Goal: Task Accomplishment & Management: Manage account settings

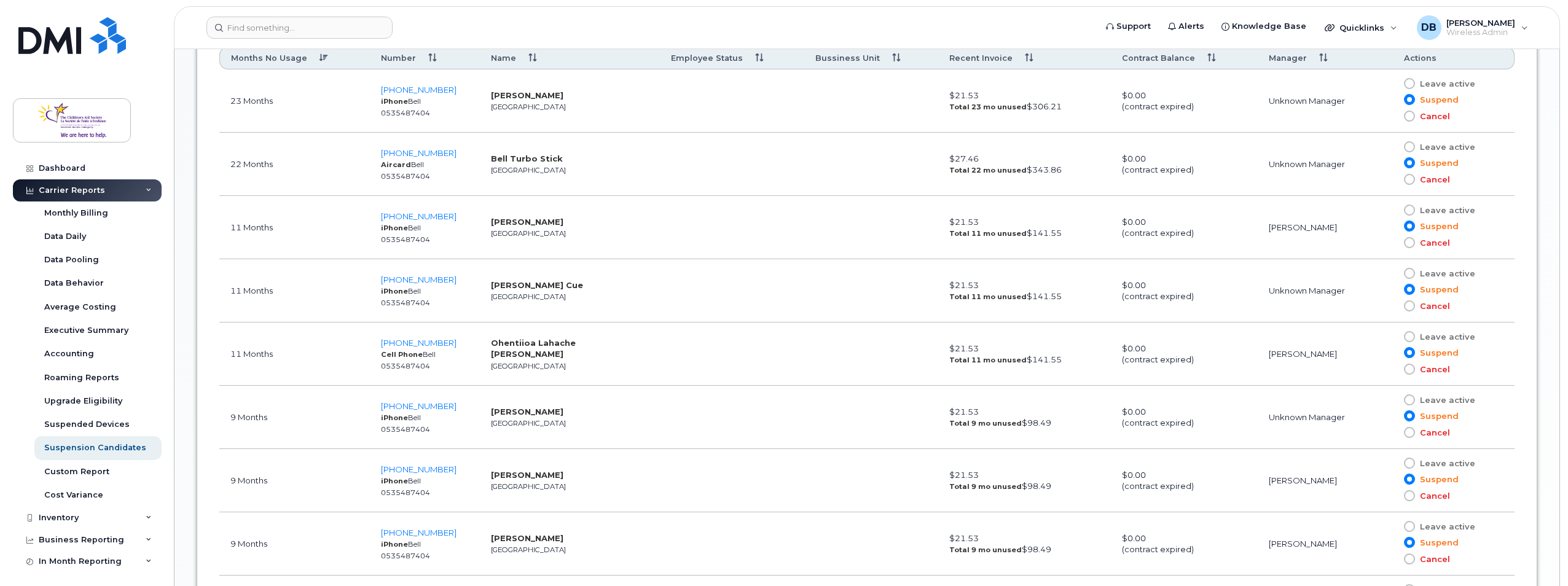
scroll to position [584, 0]
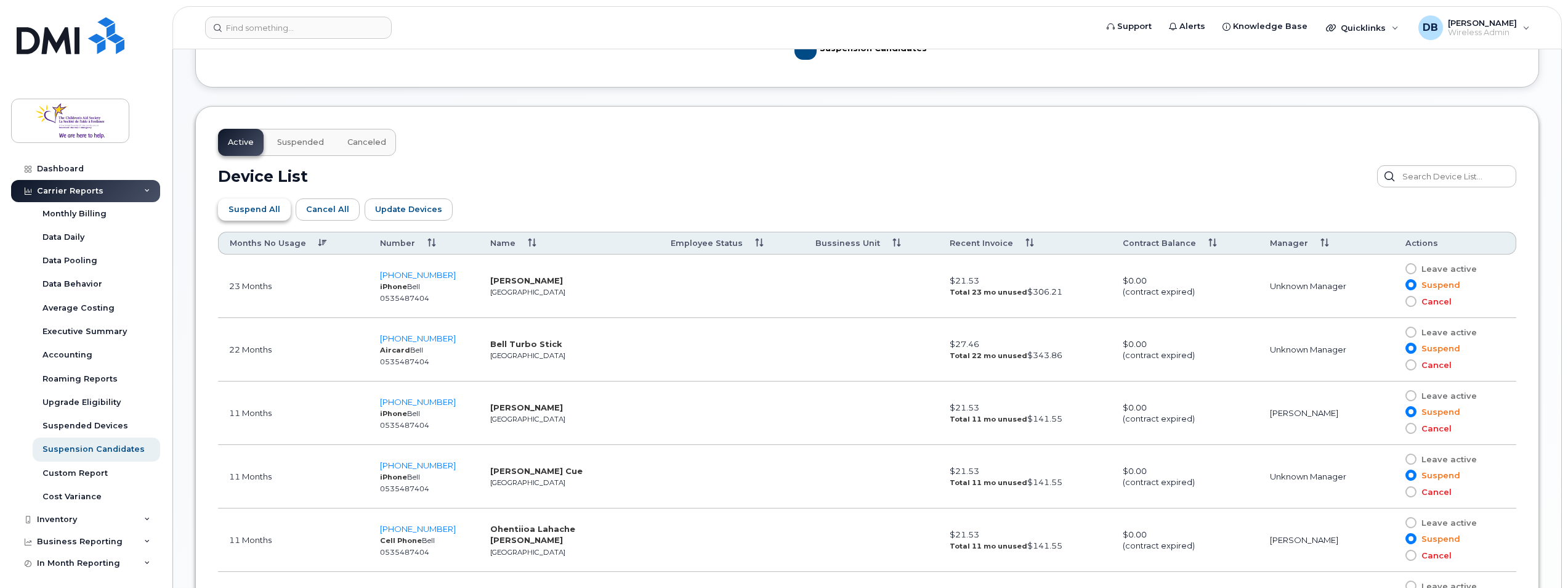
click at [253, 213] on span "Suspend All" at bounding box center [254, 209] width 52 height 11
click at [392, 213] on span "Update Devices" at bounding box center [408, 209] width 67 height 11
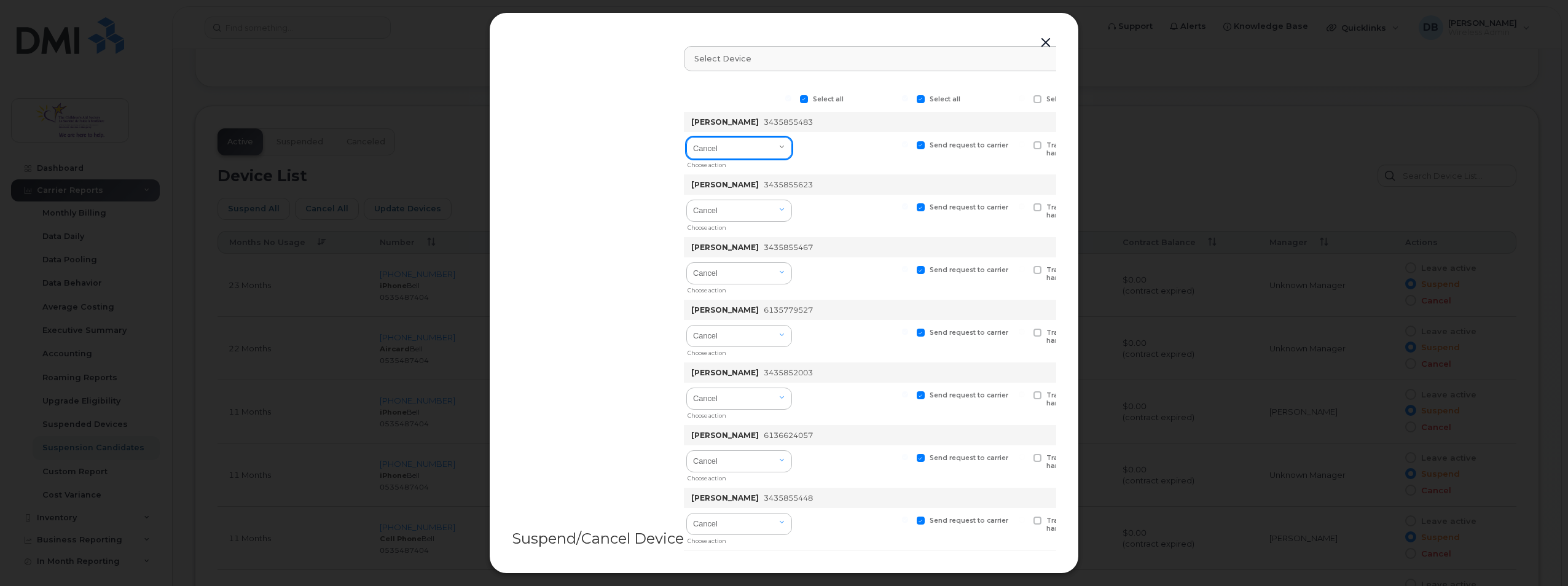
click at [778, 148] on select "Cancel Suspend - Extend Suspension Suspend - Reduced Rate Suspend - Full Rate S…" at bounding box center [739, 148] width 106 height 22
select select "[object Object]"
click at [688, 137] on select "Cancel Suspend - Extend Suspension Suspend - Reduced Rate Suspend - Full Rate S…" at bounding box center [739, 148] width 106 height 22
click at [770, 208] on select "Cancel Suspend - Extend Suspension Suspend - Reduced Rate Suspend - Full Rate S…" at bounding box center [739, 210] width 106 height 22
select select "[object Object]"
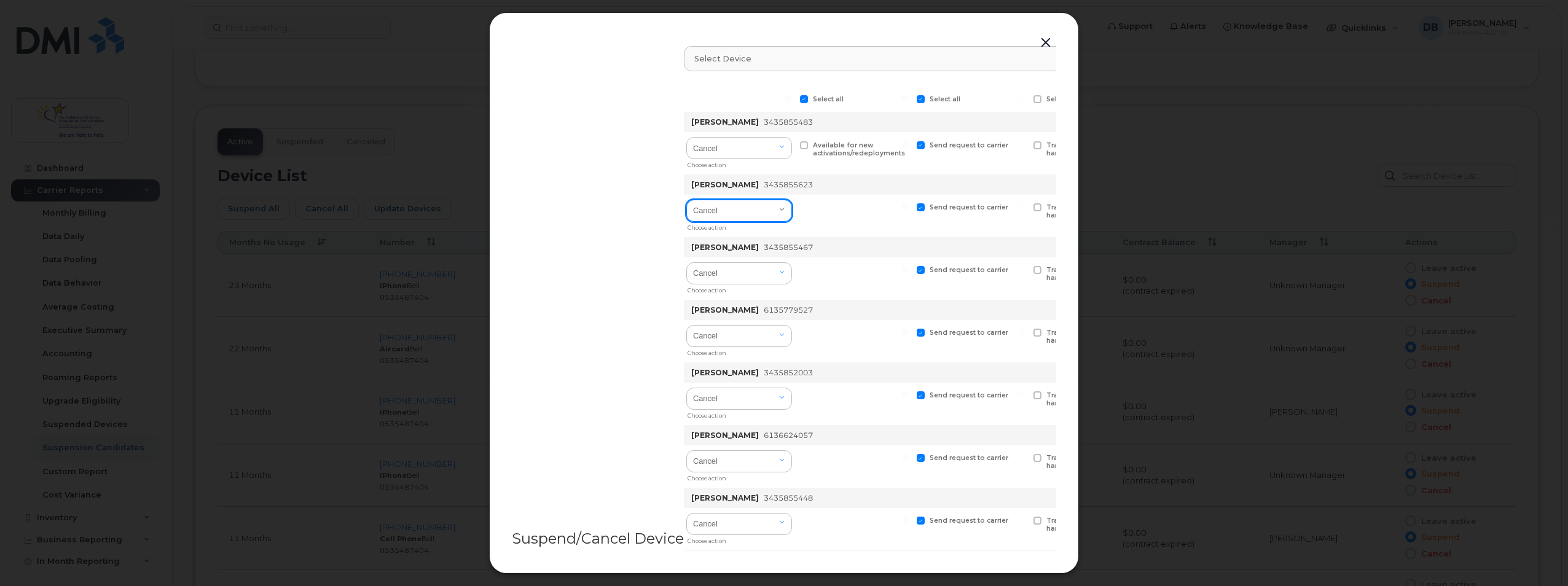
click at [688, 199] on select "Cancel Suspend - Extend Suspension Suspend - Reduced Rate Suspend - Full Rate S…" at bounding box center [739, 210] width 106 height 22
click at [768, 271] on select "Cancel Suspend - Extend Suspension Suspend - Reduced Rate Suspend - Full Rate S…" at bounding box center [739, 272] width 106 height 22
select select "[object Object]"
click at [688, 262] on select "Cancel Suspend - Extend Suspension Suspend - Reduced Rate Suspend - Full Rate S…" at bounding box center [739, 272] width 106 height 22
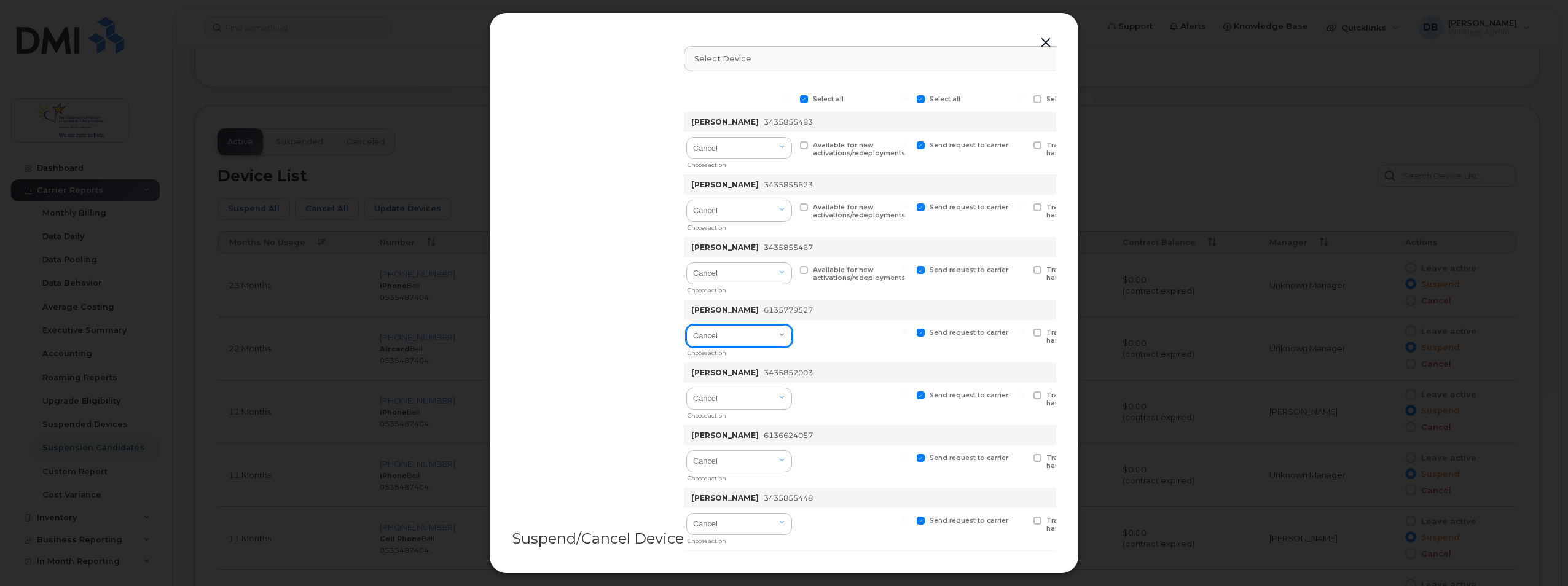
click at [776, 336] on select "Cancel Suspend - Extend Suspension Suspend - Reduced Rate Suspend - Full Rate S…" at bounding box center [739, 335] width 106 height 22
select select "[object Object]"
click at [688, 325] on select "Cancel Suspend - Extend Suspension Suspend - Reduced Rate Suspend - Full Rate S…" at bounding box center [739, 335] width 106 height 22
click at [774, 396] on select "Cancel Suspend - Extend Suspension Suspend - Reduced Rate Suspend - Full Rate S…" at bounding box center [739, 398] width 106 height 22
select select "[object Object]"
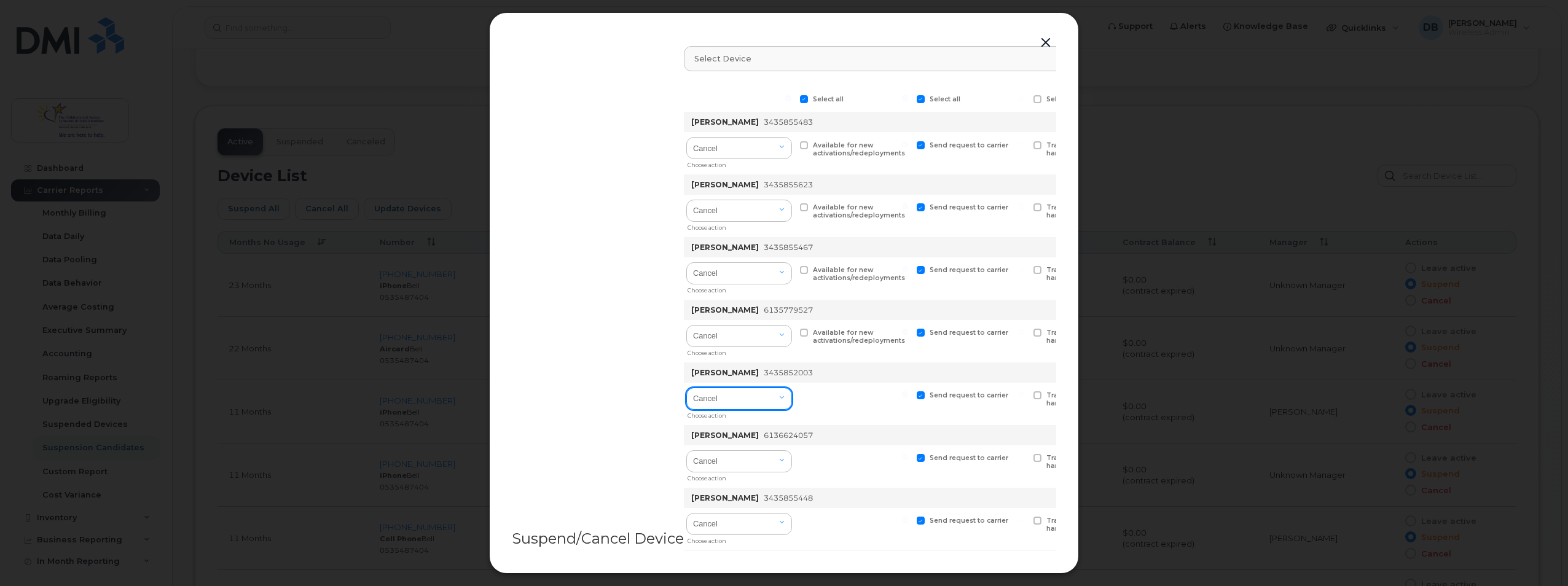
click at [688, 388] on select "Cancel Suspend - Extend Suspension Suspend - Reduced Rate Suspend - Full Rate S…" at bounding box center [739, 398] width 106 height 22
click at [769, 461] on select "Cancel Suspend - Extend Suspension Suspend - Reduced Rate Suspend - Full Rate S…" at bounding box center [739, 460] width 106 height 22
select select "[object Object]"
click at [688, 450] on select "Cancel Suspend - Extend Suspension Suspend - Reduced Rate Suspend - Full Rate S…" at bounding box center [739, 460] width 106 height 22
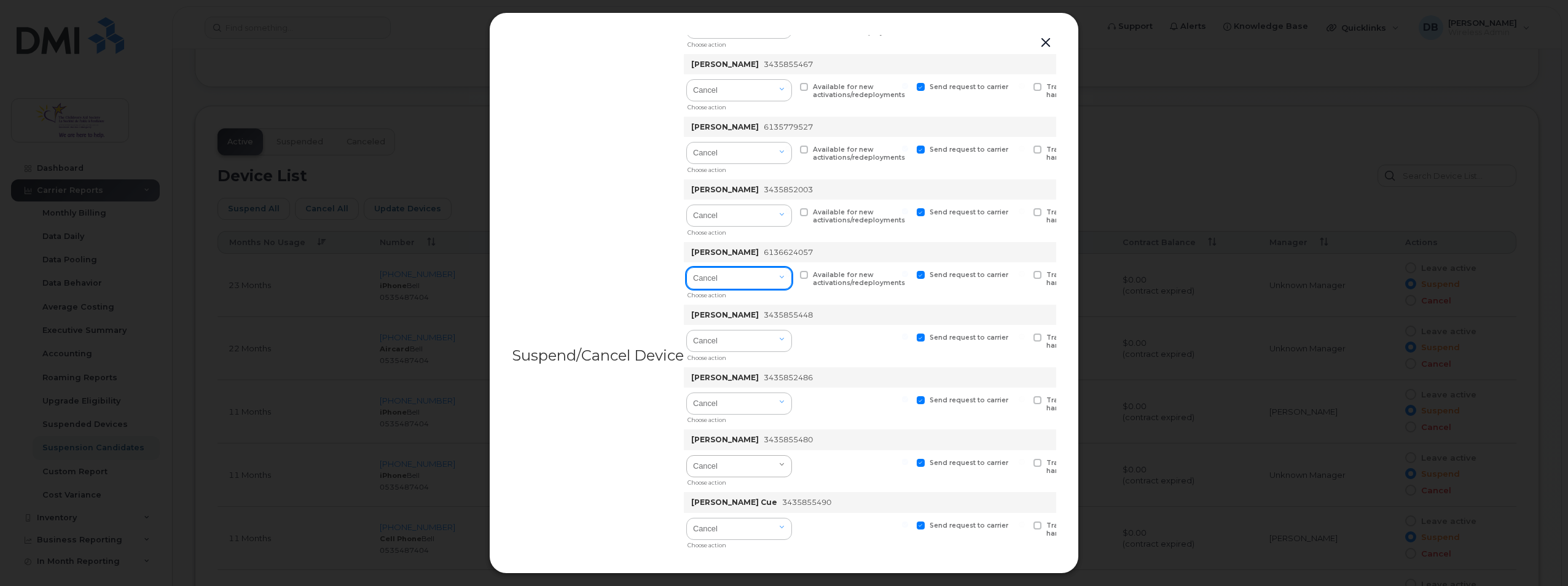
scroll to position [184, 0]
click at [770, 335] on select "Cancel Suspend - Extend Suspension Suspend - Reduced Rate Suspend - Full Rate S…" at bounding box center [739, 339] width 106 height 22
select select "[object Object]"
click at [688, 328] on select "Cancel Suspend - Extend Suspension Suspend - Reduced Rate Suspend - Full Rate S…" at bounding box center [739, 339] width 106 height 22
click at [777, 398] on select "Cancel Suspend - Extend Suspension Suspend - Reduced Rate Suspend - Full Rate S…" at bounding box center [739, 402] width 106 height 22
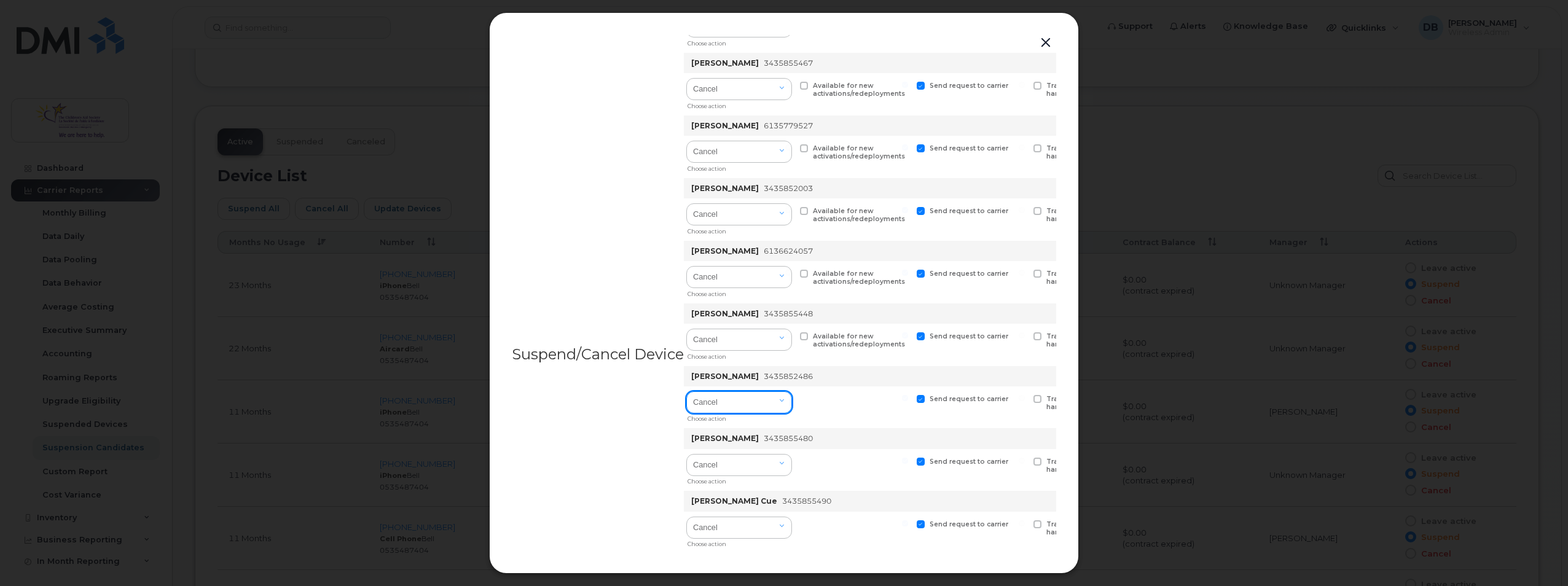
select select "[object Object]"
click at [688, 391] on select "Cancel Suspend - Extend Suspension Suspend - Reduced Rate Suspend - Full Rate S…" at bounding box center [739, 402] width 106 height 22
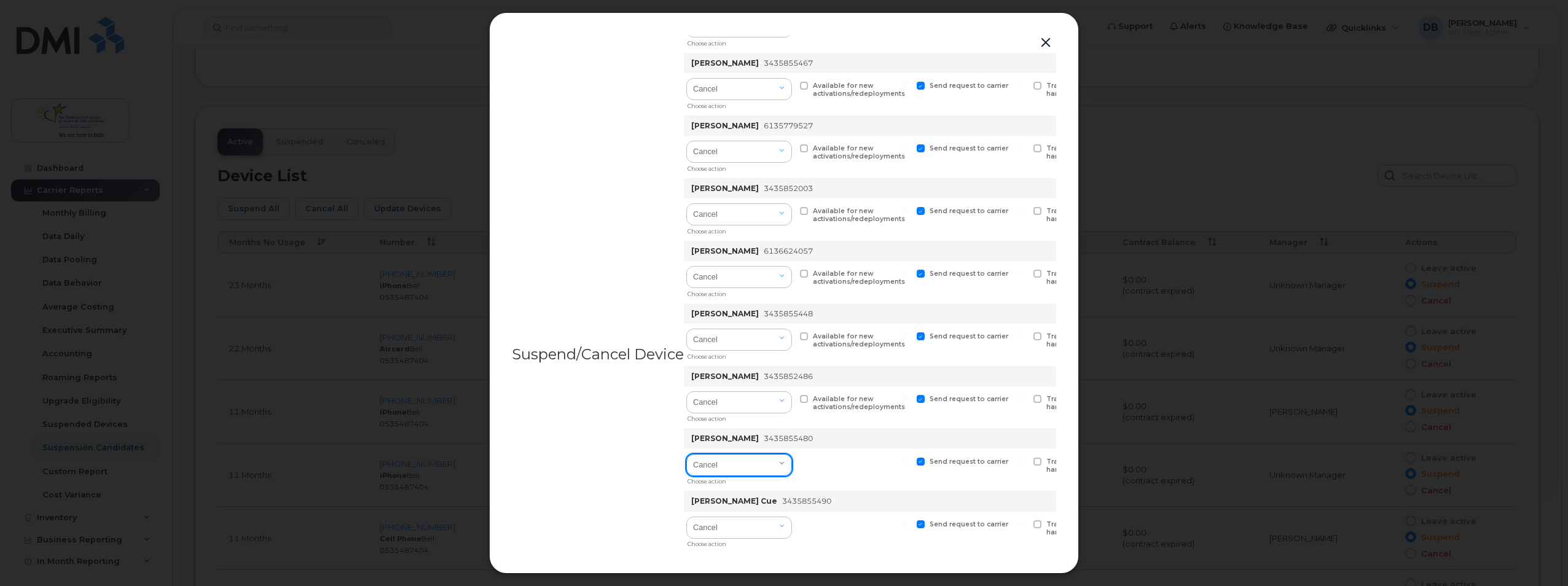
click at [769, 461] on select "Cancel Suspend - Extend Suspension Suspend - Reduced Rate Suspend - Full Rate S…" at bounding box center [739, 464] width 106 height 22
select select "[object Object]"
click at [688, 453] on select "Cancel Suspend - Extend Suspension Suspend - Reduced Rate Suspend - Full Rate S…" at bounding box center [739, 464] width 106 height 22
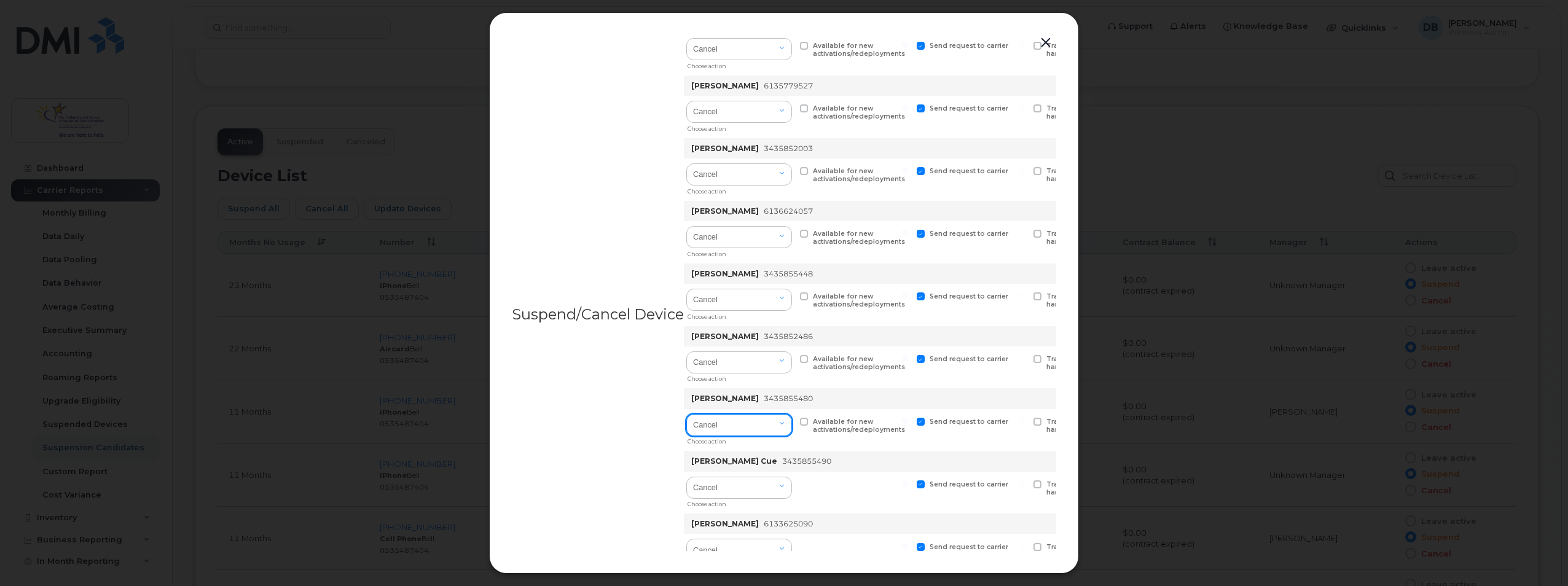
scroll to position [245, 0]
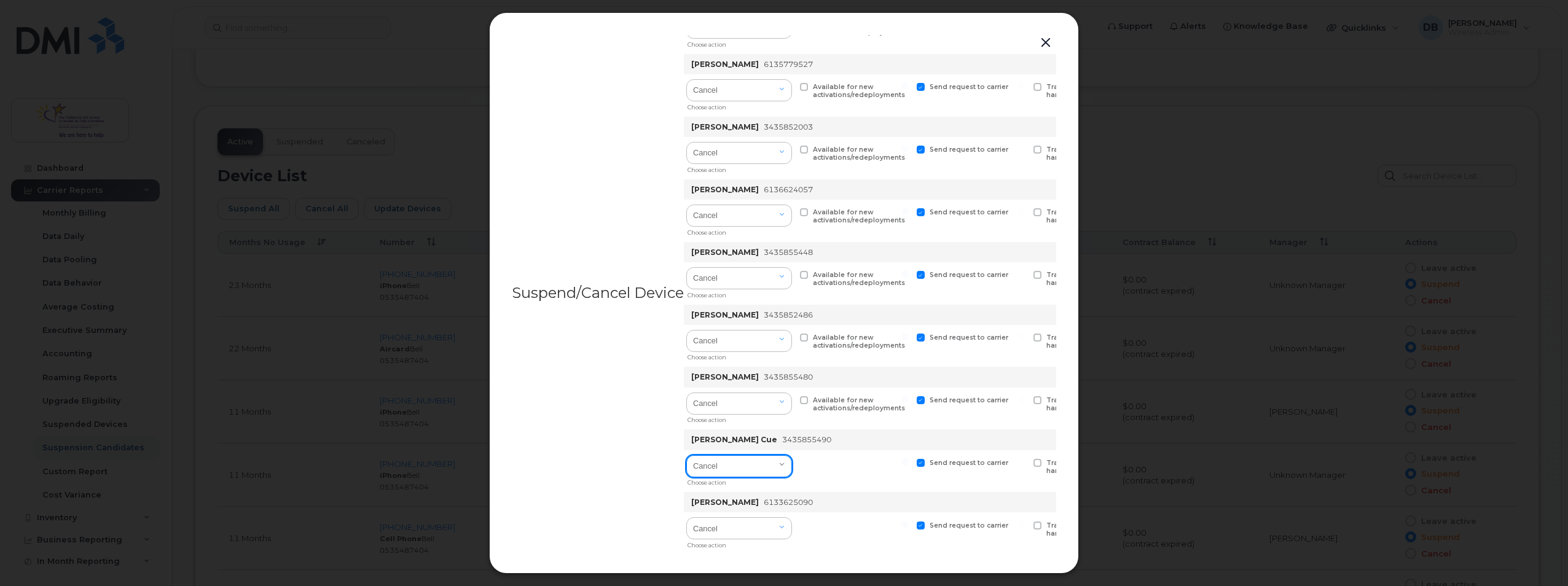
click at [768, 458] on select "Cancel Suspend - Extend Suspension Suspend - Reduced Rate Suspend - Full Rate S…" at bounding box center [739, 465] width 106 height 22
select select "[object Object]"
click at [688, 455] on select "Cancel Suspend - Extend Suspension Suspend - Reduced Rate Suspend - Full Rate S…" at bounding box center [739, 465] width 106 height 22
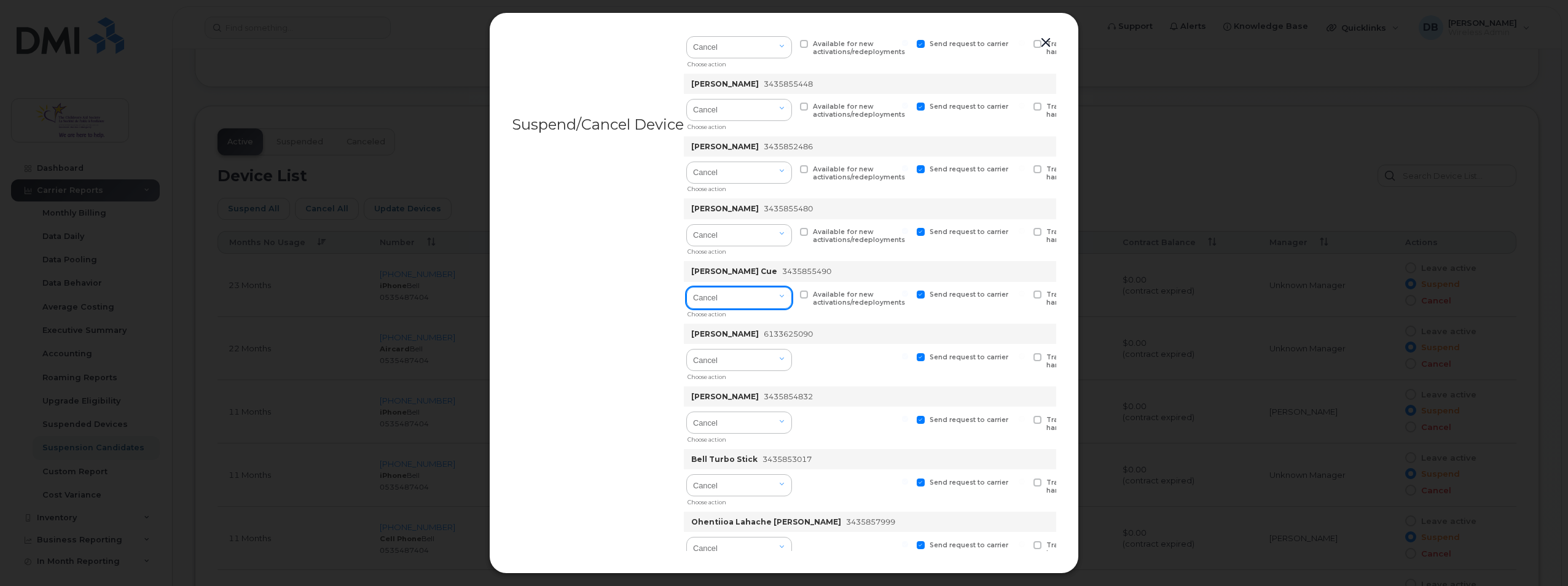
scroll to position [430, 0]
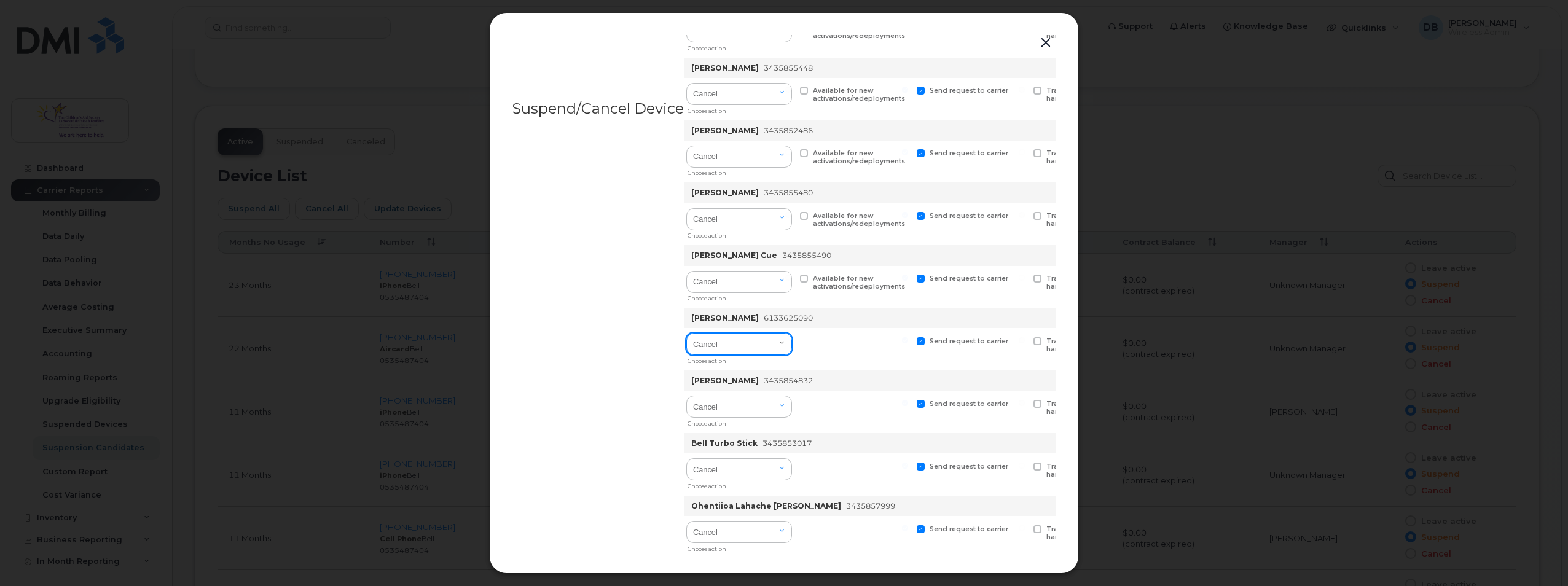
click at [770, 348] on select "Cancel Suspend - Extend Suspension Suspend - Reduced Rate Suspend - Full Rate S…" at bounding box center [739, 343] width 106 height 22
select select "[object Object]"
click at [688, 333] on select "Cancel Suspend - Extend Suspension Suspend - Reduced Rate Suspend - Full Rate S…" at bounding box center [739, 343] width 106 height 22
click at [773, 410] on select "Cancel Suspend - Extend Suspension Suspend - Reduced Rate Suspend - Full Rate S…" at bounding box center [739, 406] width 106 height 22
select select "[object Object]"
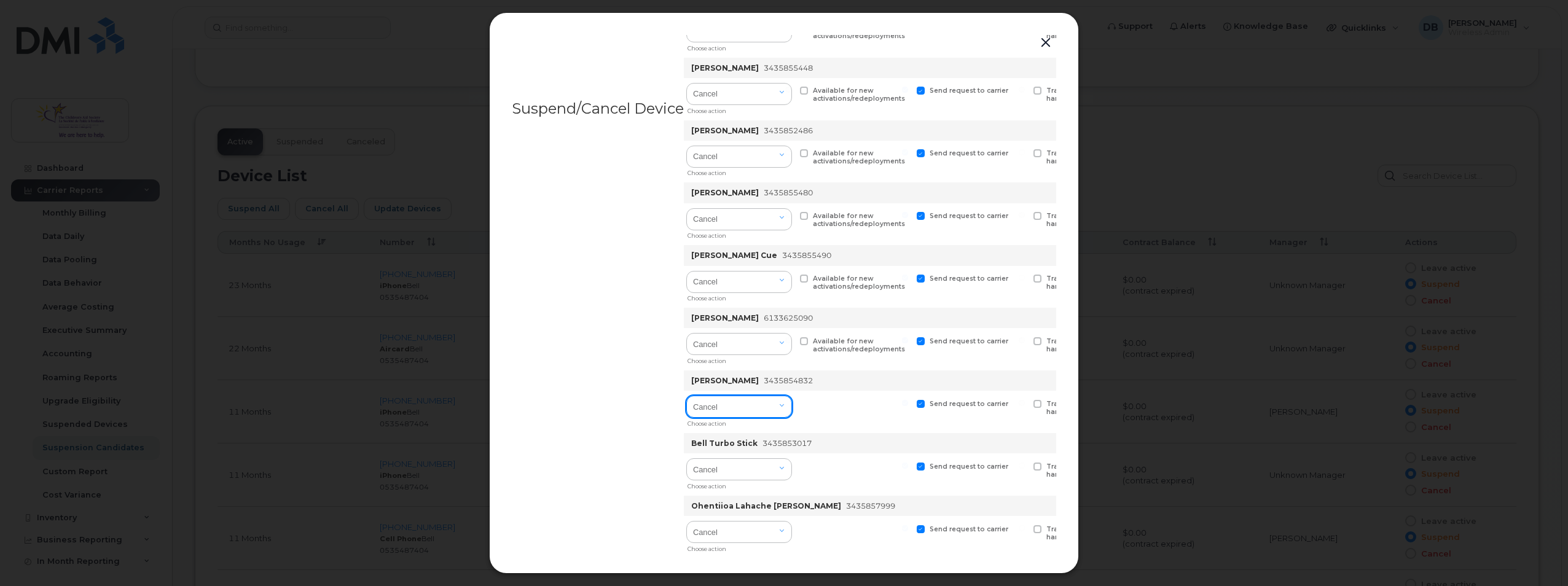
click at [688, 396] on select "Cancel Suspend - Extend Suspension Suspend - Reduced Rate Suspend - Full Rate S…" at bounding box center [739, 406] width 106 height 22
click at [763, 466] on select "Cancel Suspend - Extend Suspension Suspend - Reduced Rate Suspend - Full Rate S…" at bounding box center [739, 468] width 106 height 22
select select "[object Object]"
click at [688, 458] on select "Cancel Suspend - Extend Suspension Suspend - Reduced Rate Suspend - Full Rate S…" at bounding box center [739, 468] width 106 height 22
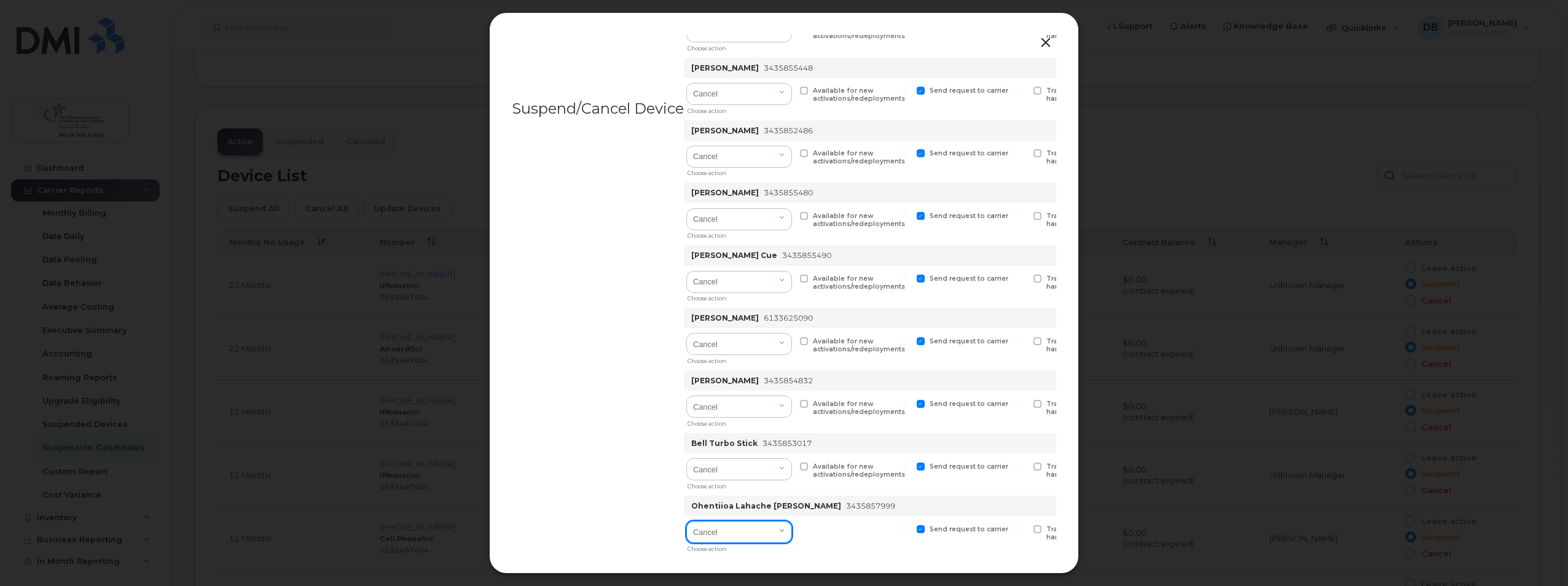
click at [752, 529] on select "Cancel Suspend - Extend Suspension Suspend - Reduced Rate Suspend - Full Rate S…" at bounding box center [739, 531] width 106 height 22
select select "[object Object]"
click at [688, 521] on select "Cancel Suspend - Extend Suspension Suspend - Reduced Rate Suspend - Full Rate S…" at bounding box center [739, 531] width 106 height 22
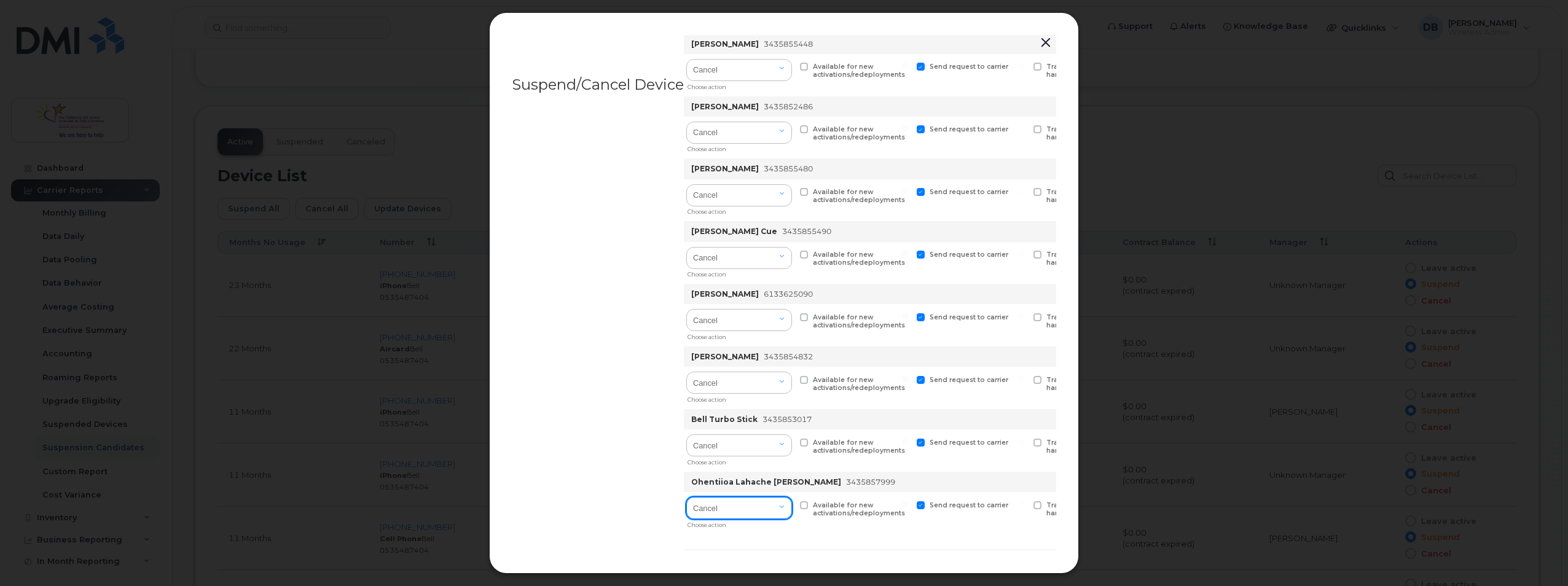
scroll to position [495, 0]
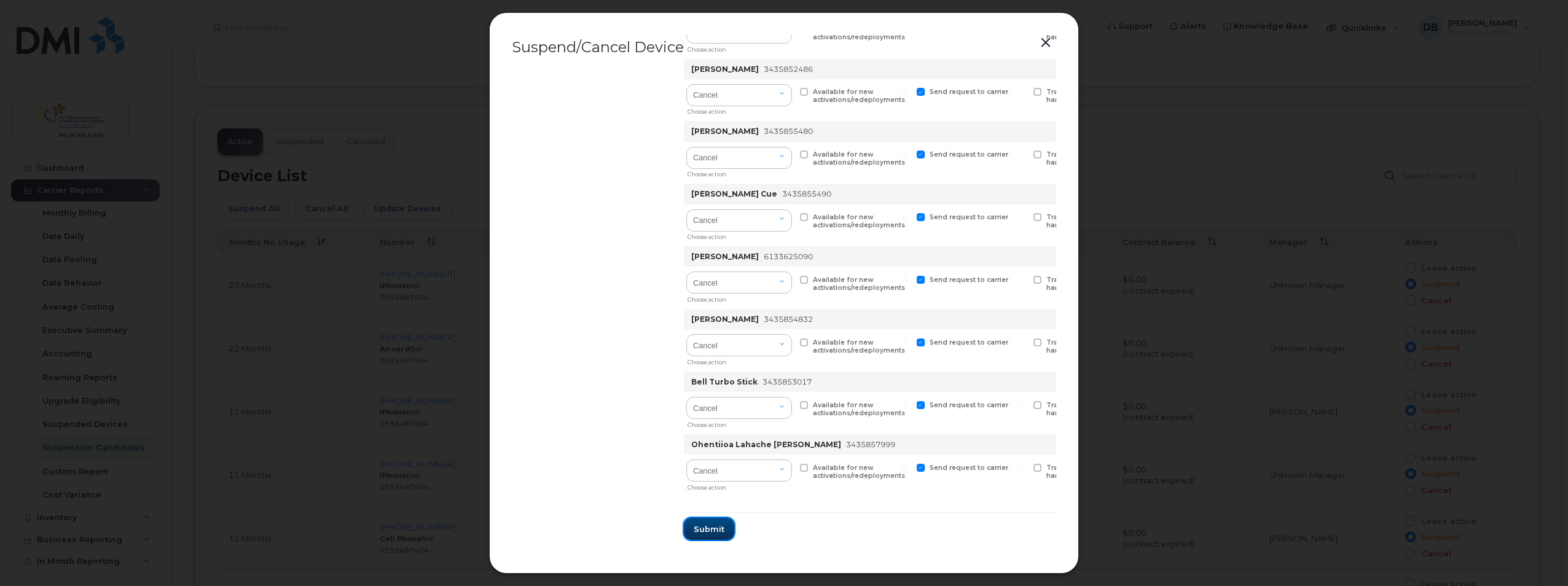
click at [718, 524] on span "Submit" at bounding box center [709, 528] width 31 height 11
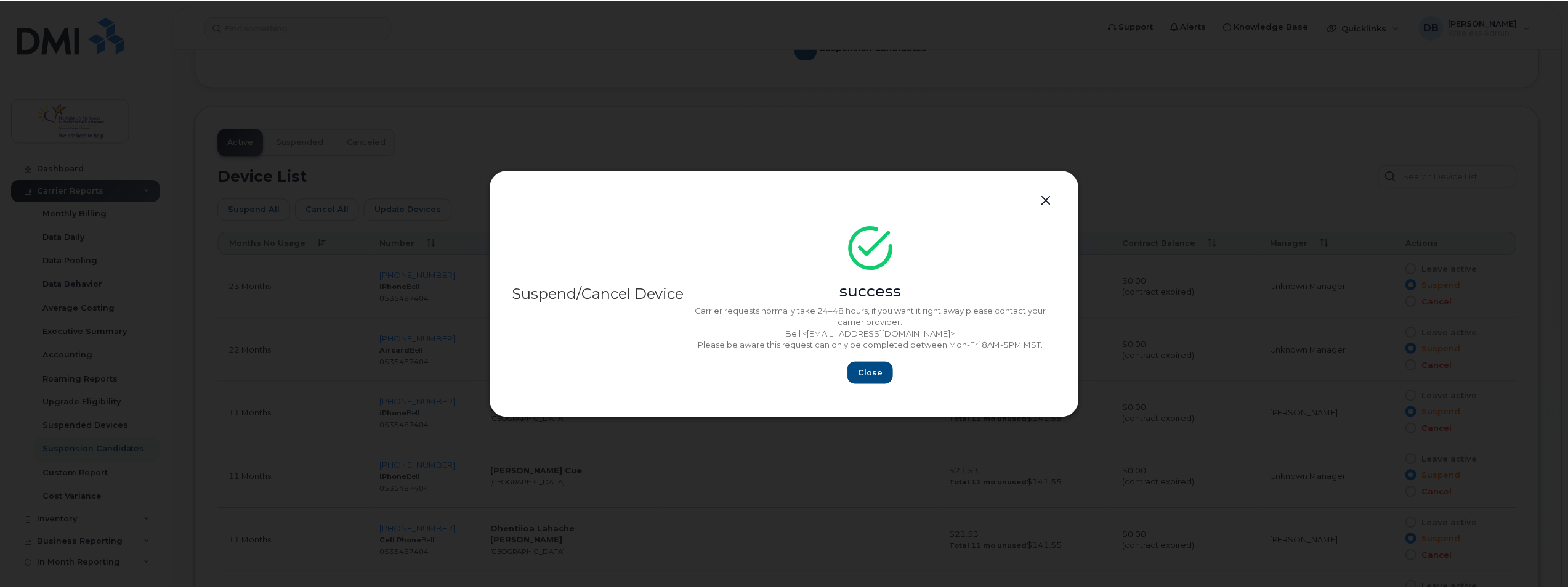
scroll to position [0, 0]
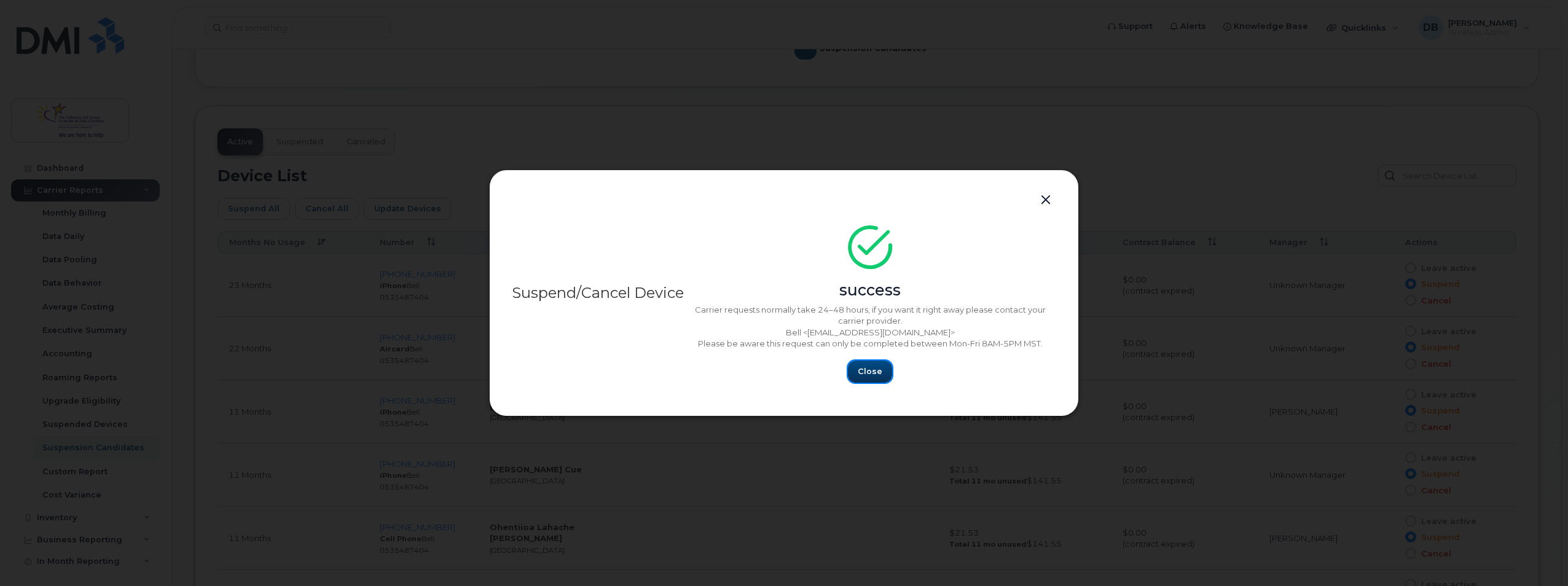
click at [864, 377] on button "Close" at bounding box center [870, 371] width 45 height 22
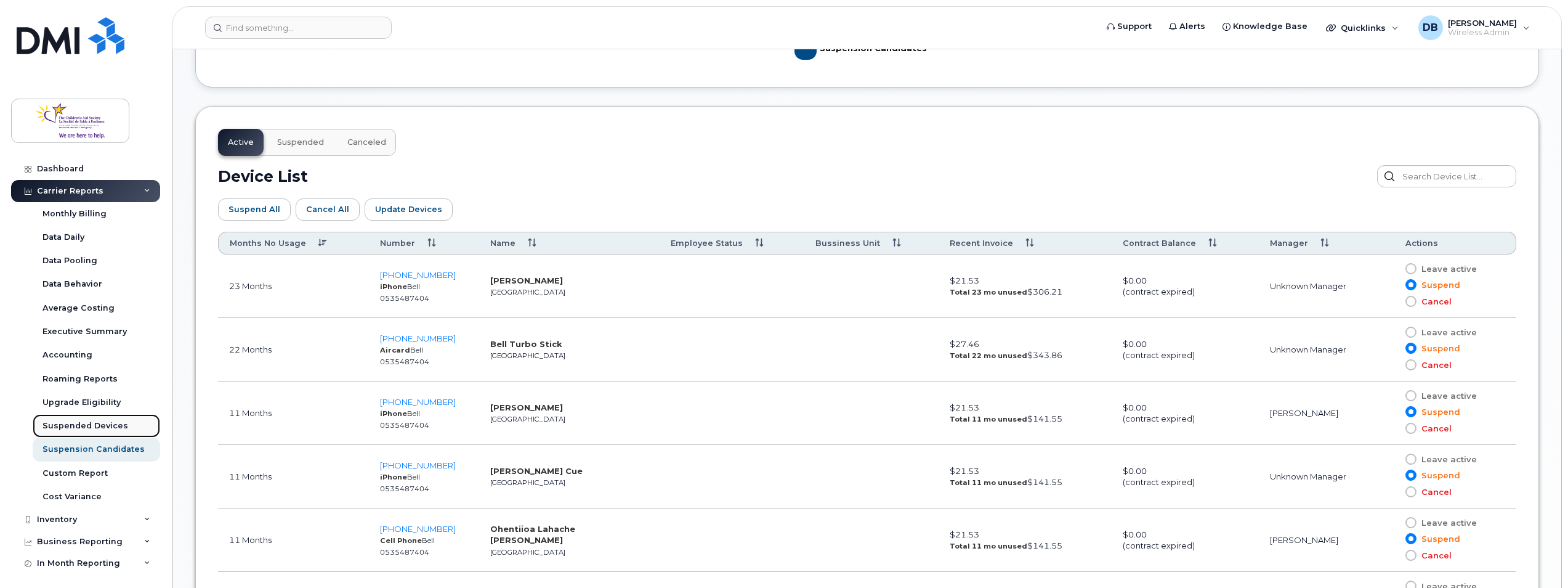
click at [97, 415] on link "Suspended Devices" at bounding box center [95, 425] width 127 height 24
